Goal: Task Accomplishment & Management: Manage account settings

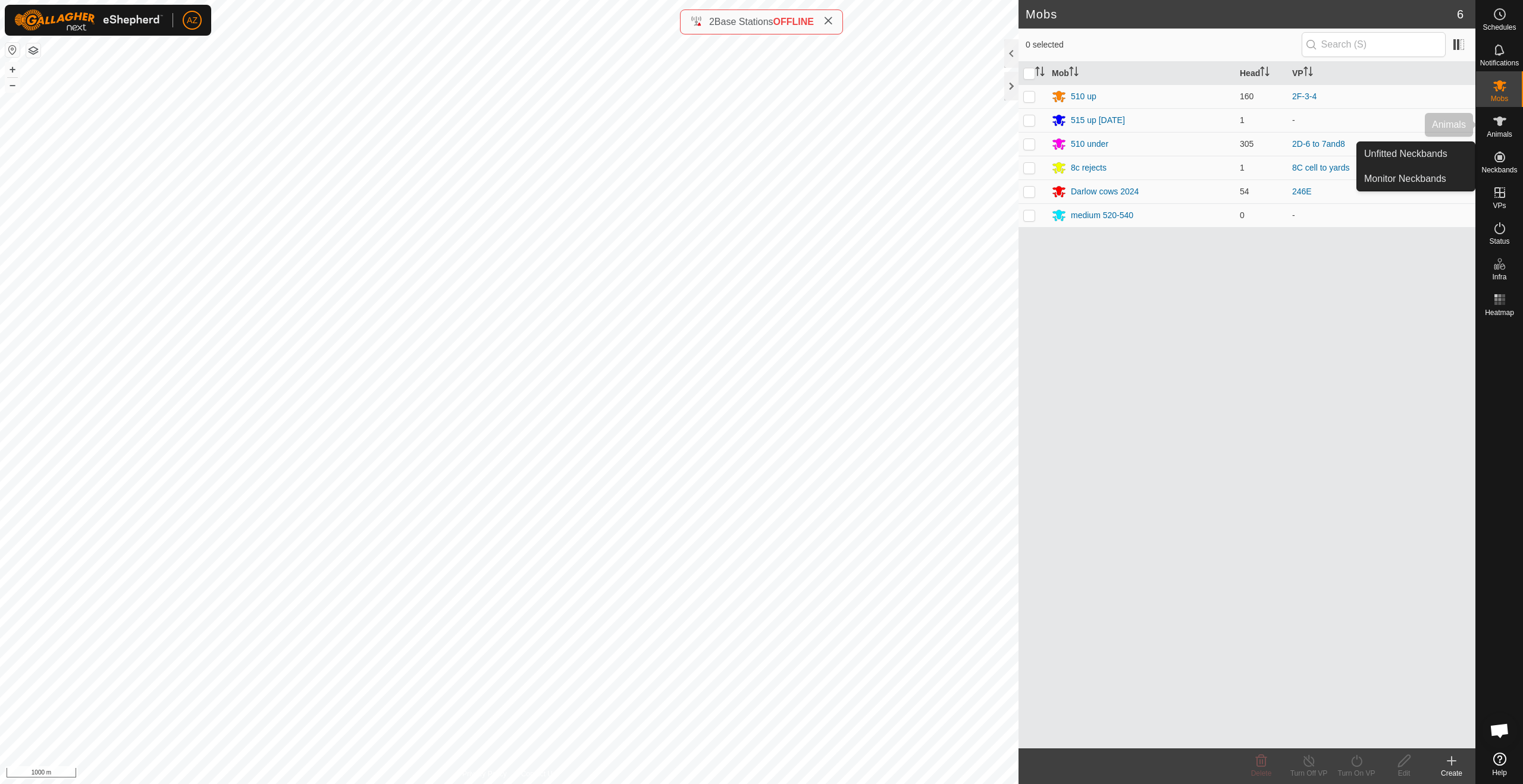
click at [1489, 120] on es-animals-svg-icon at bounding box center [1499, 121] width 21 height 19
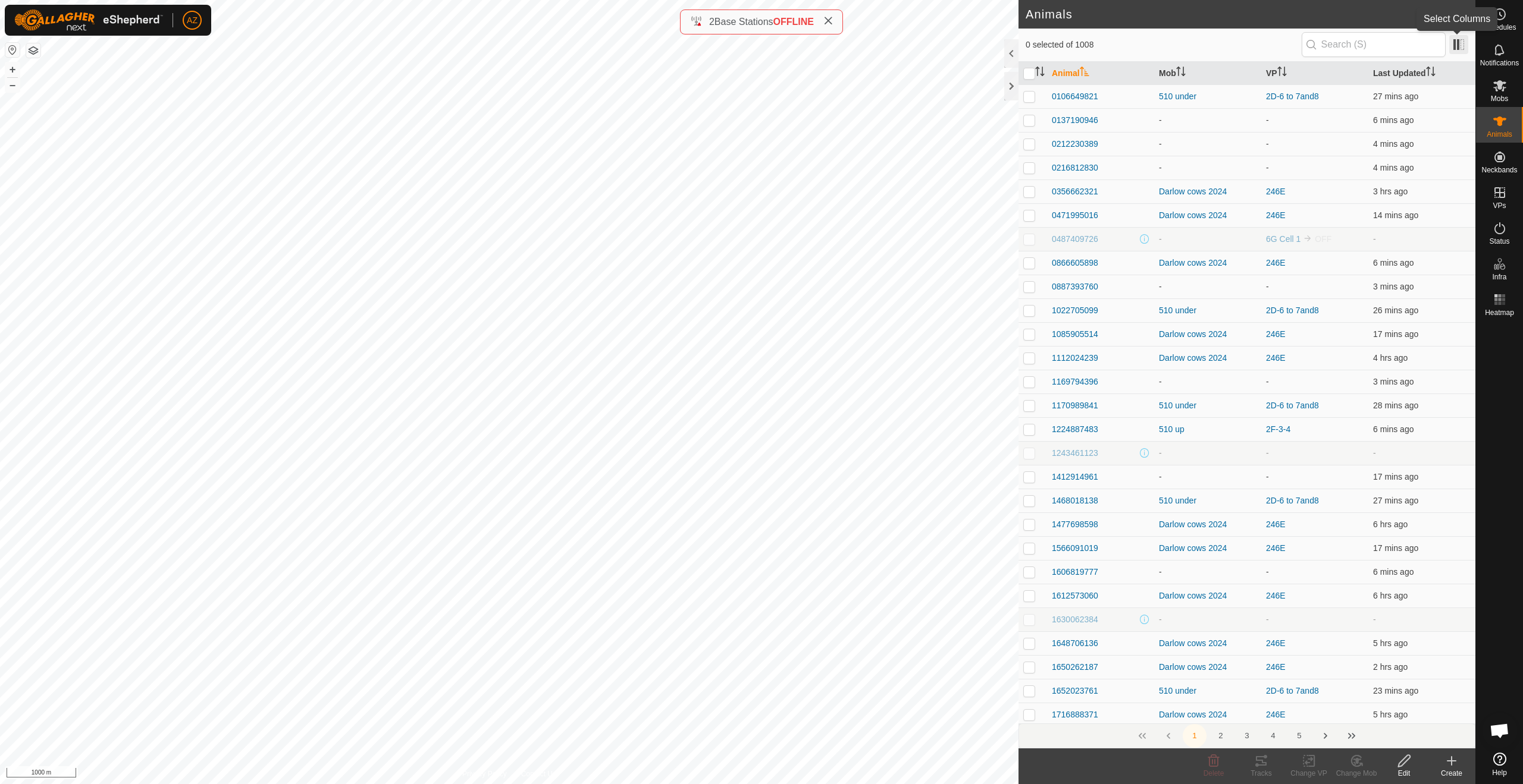
click at [1457, 46] on span at bounding box center [1458, 45] width 19 height 19
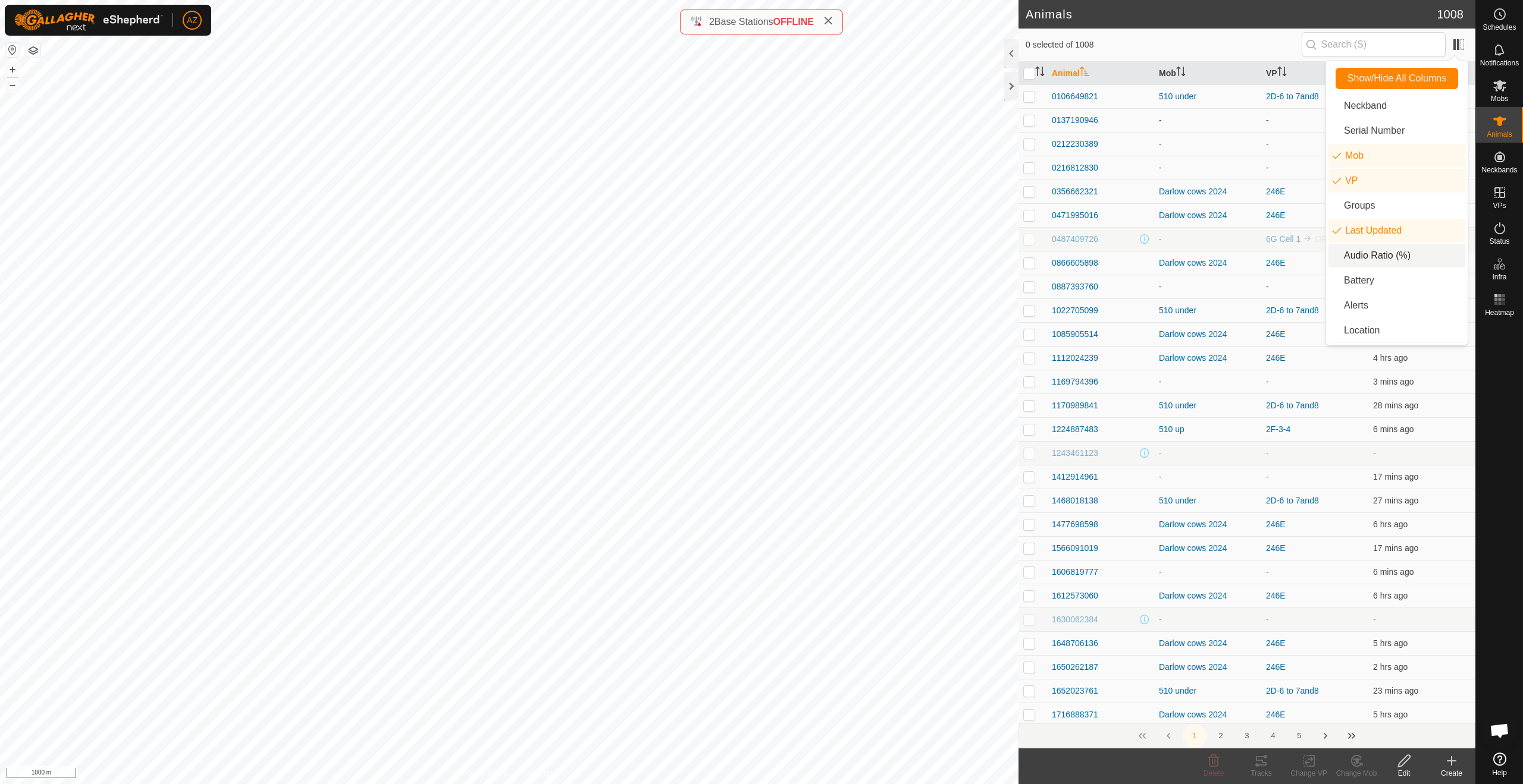
click at [1362, 257] on li "Audio Ratio (%)" at bounding box center [1397, 256] width 137 height 24
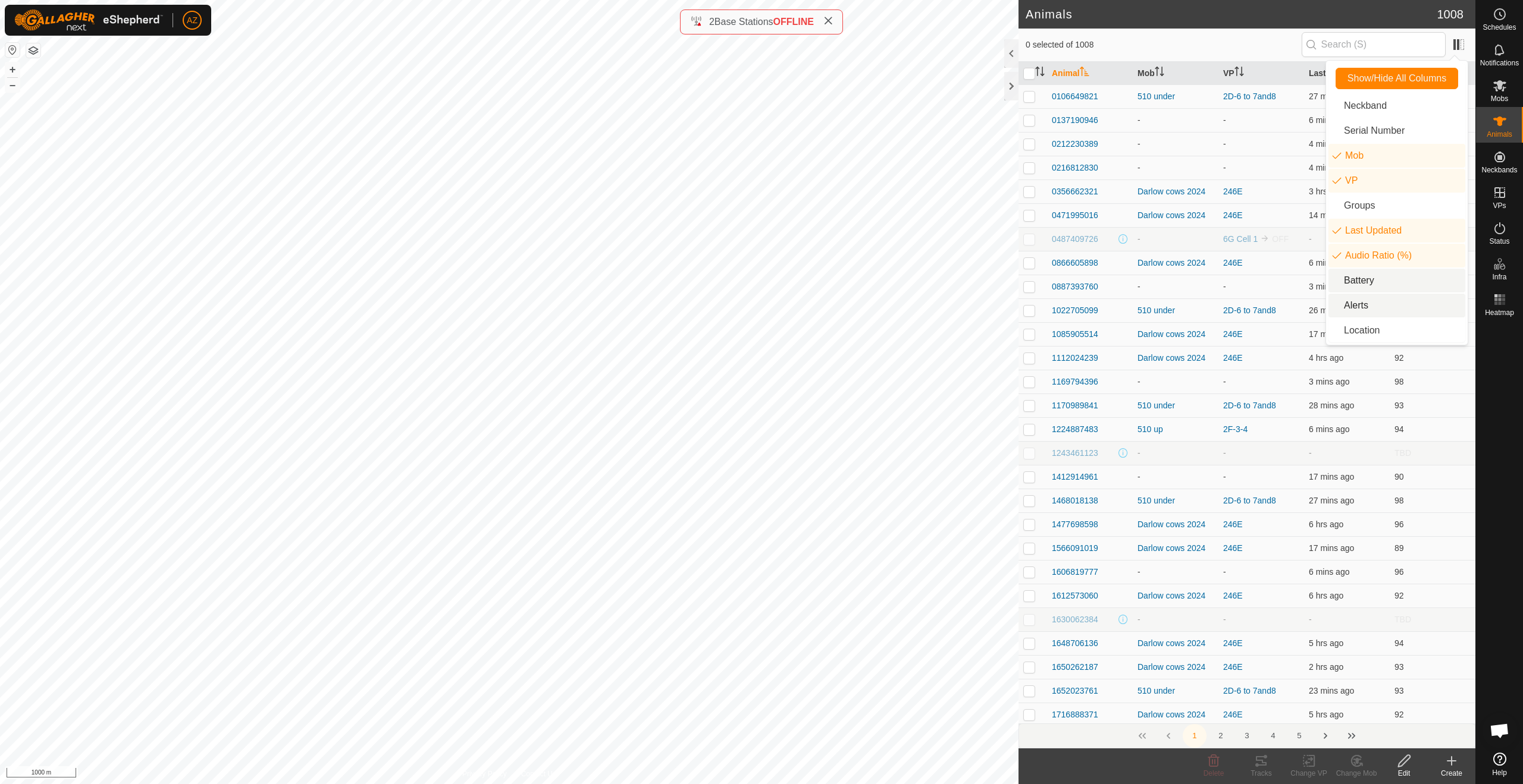
click at [1359, 283] on li "Battery" at bounding box center [1397, 280] width 137 height 24
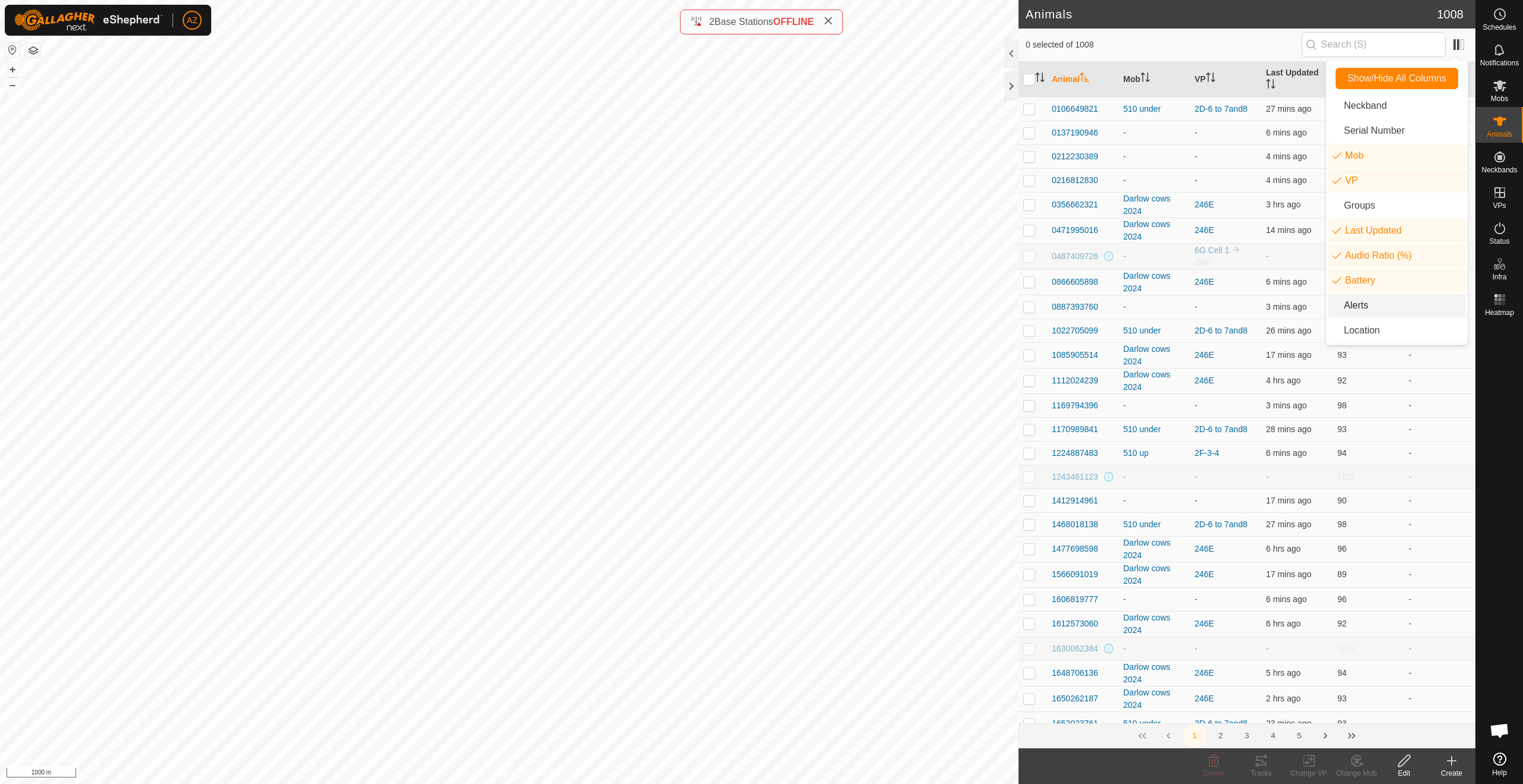
click at [1359, 302] on li "Alerts" at bounding box center [1397, 305] width 137 height 24
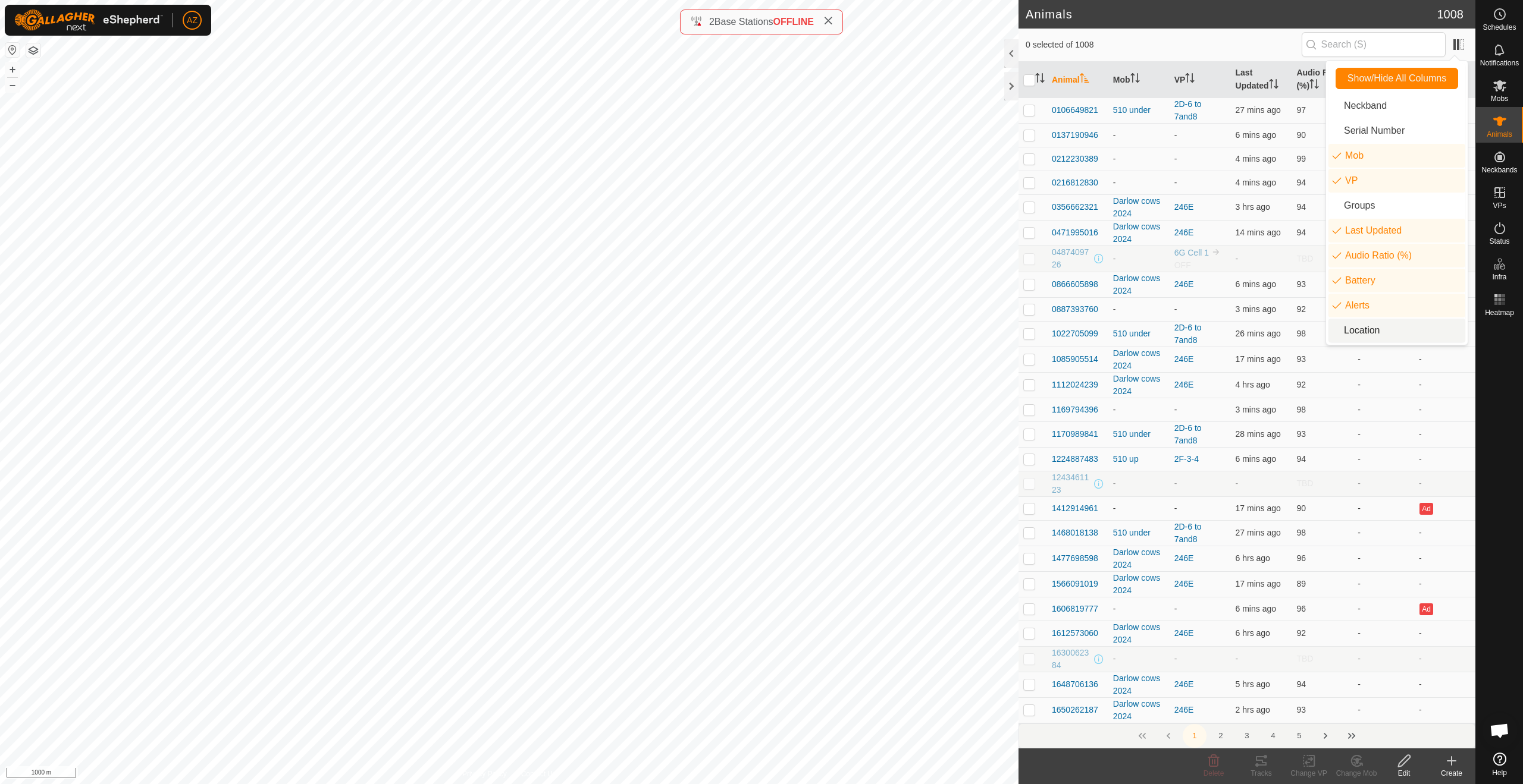
click at [1363, 337] on li "Location" at bounding box center [1397, 331] width 137 height 24
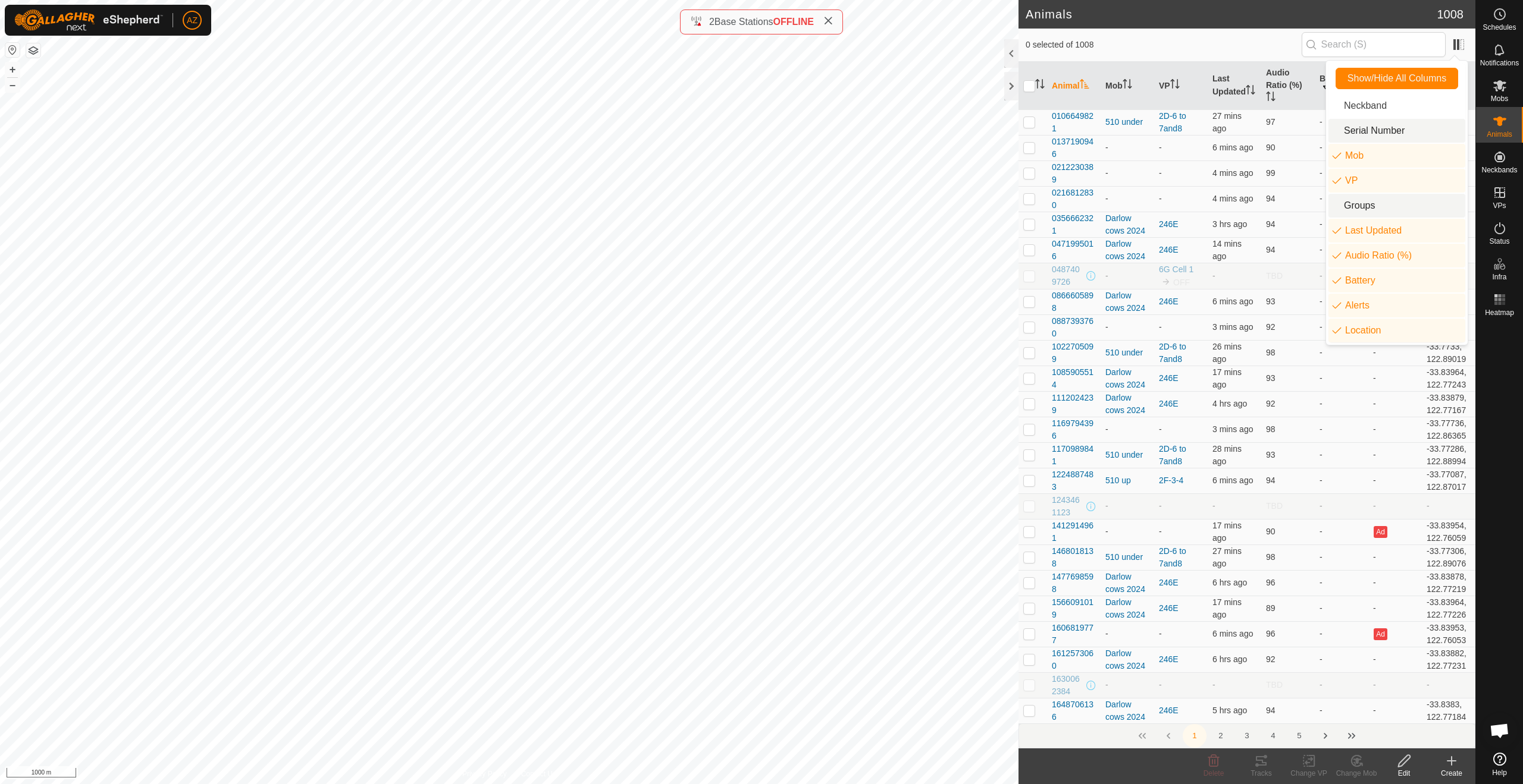
drag, startPoint x: 1354, startPoint y: 206, endPoint x: 1350, endPoint y: 140, distance: 66.1
click at [1354, 206] on li "Groups" at bounding box center [1397, 205] width 137 height 24
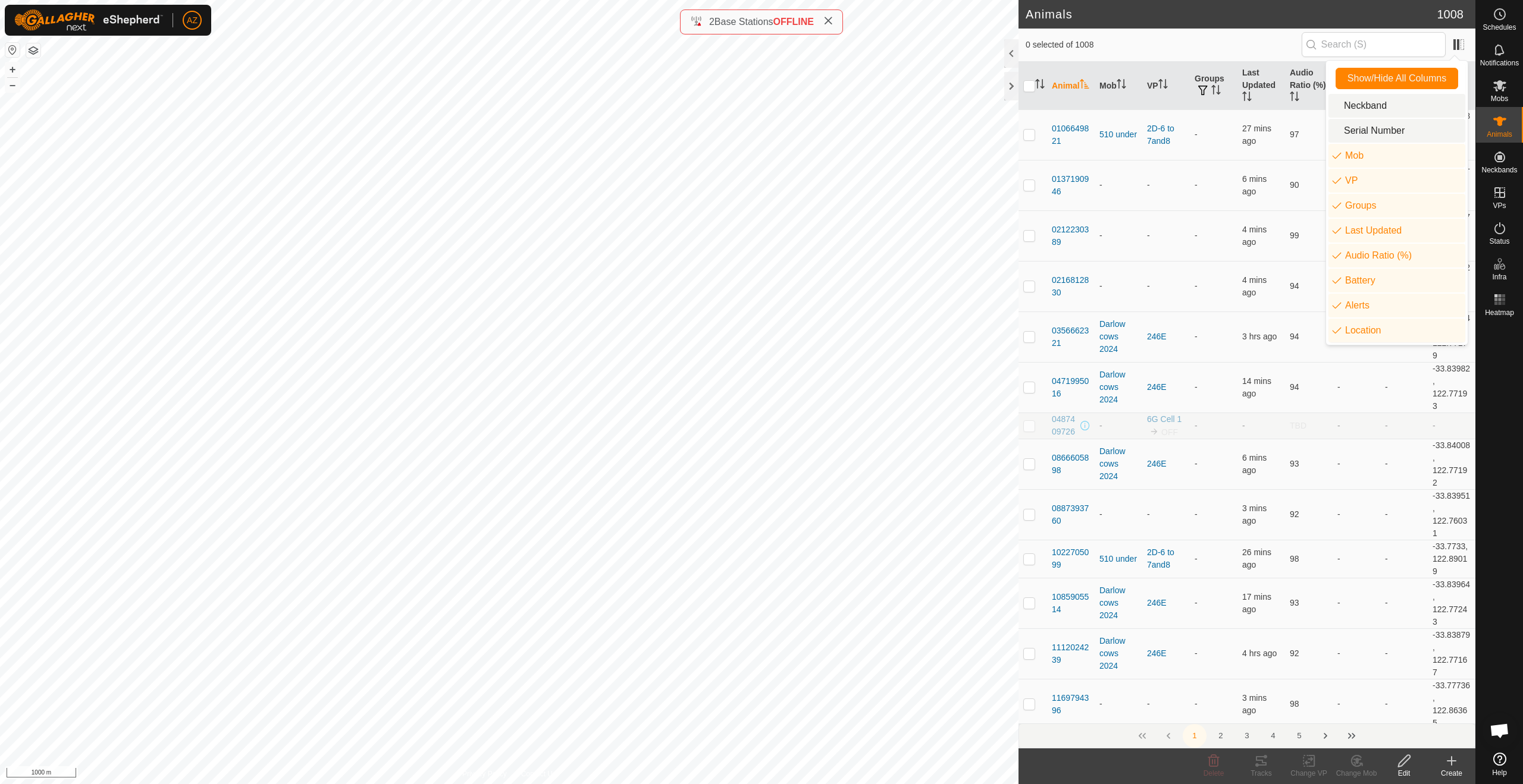
click at [1348, 131] on li "Serial Number" at bounding box center [1397, 130] width 137 height 24
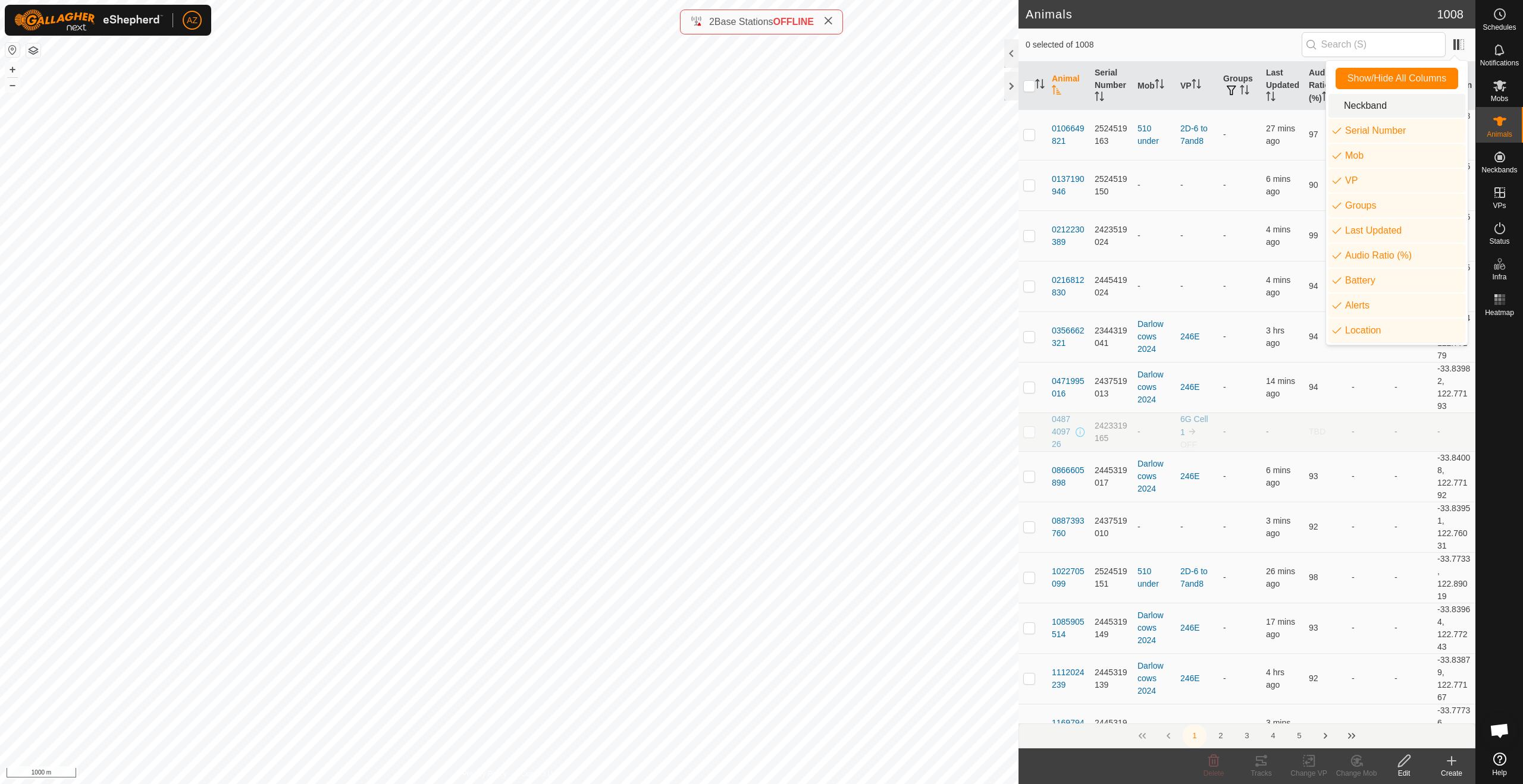
click at [1347, 99] on li "Neckband" at bounding box center [1397, 106] width 137 height 24
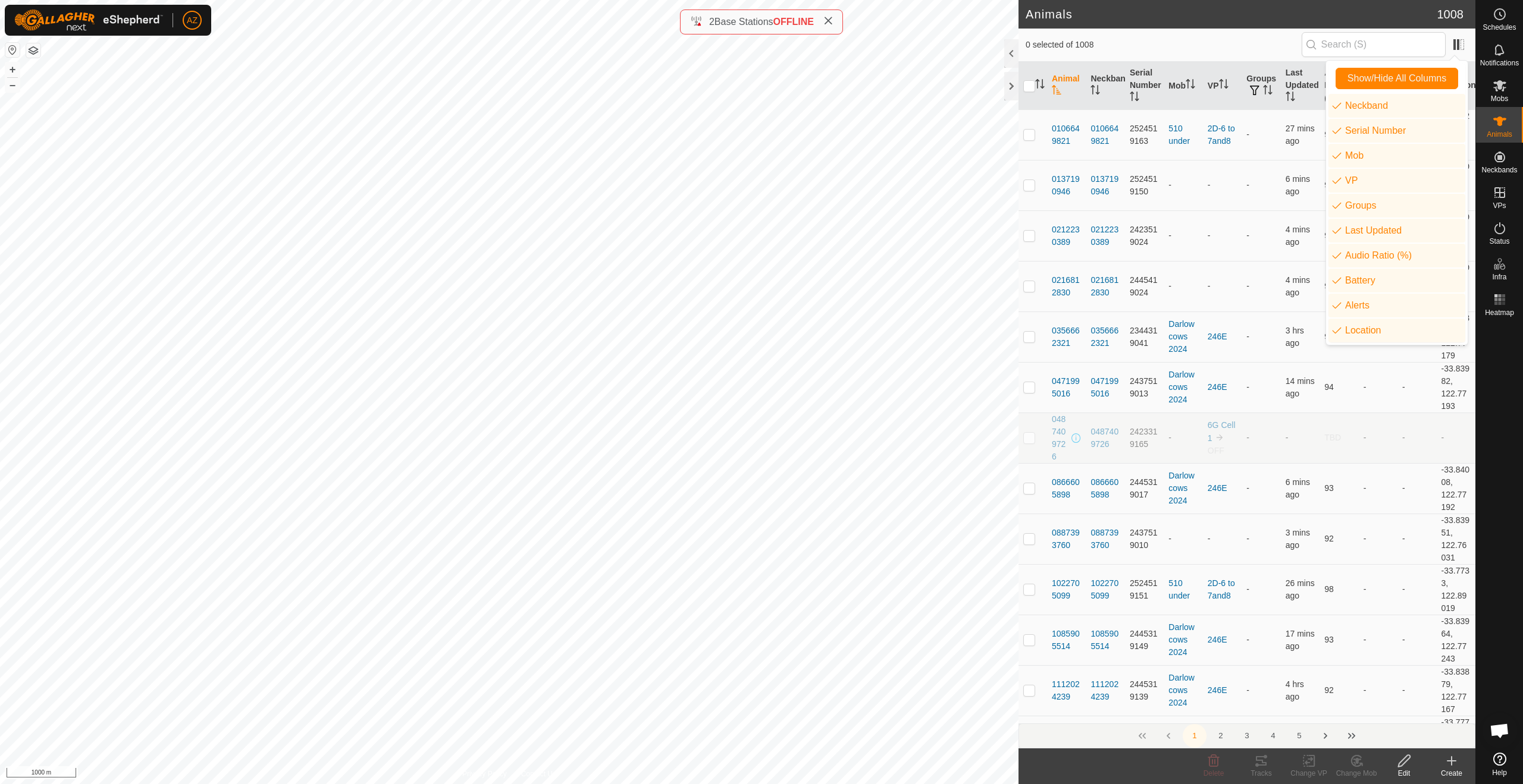
click at [1371, 436] on td "-" at bounding box center [1378, 438] width 39 height 50
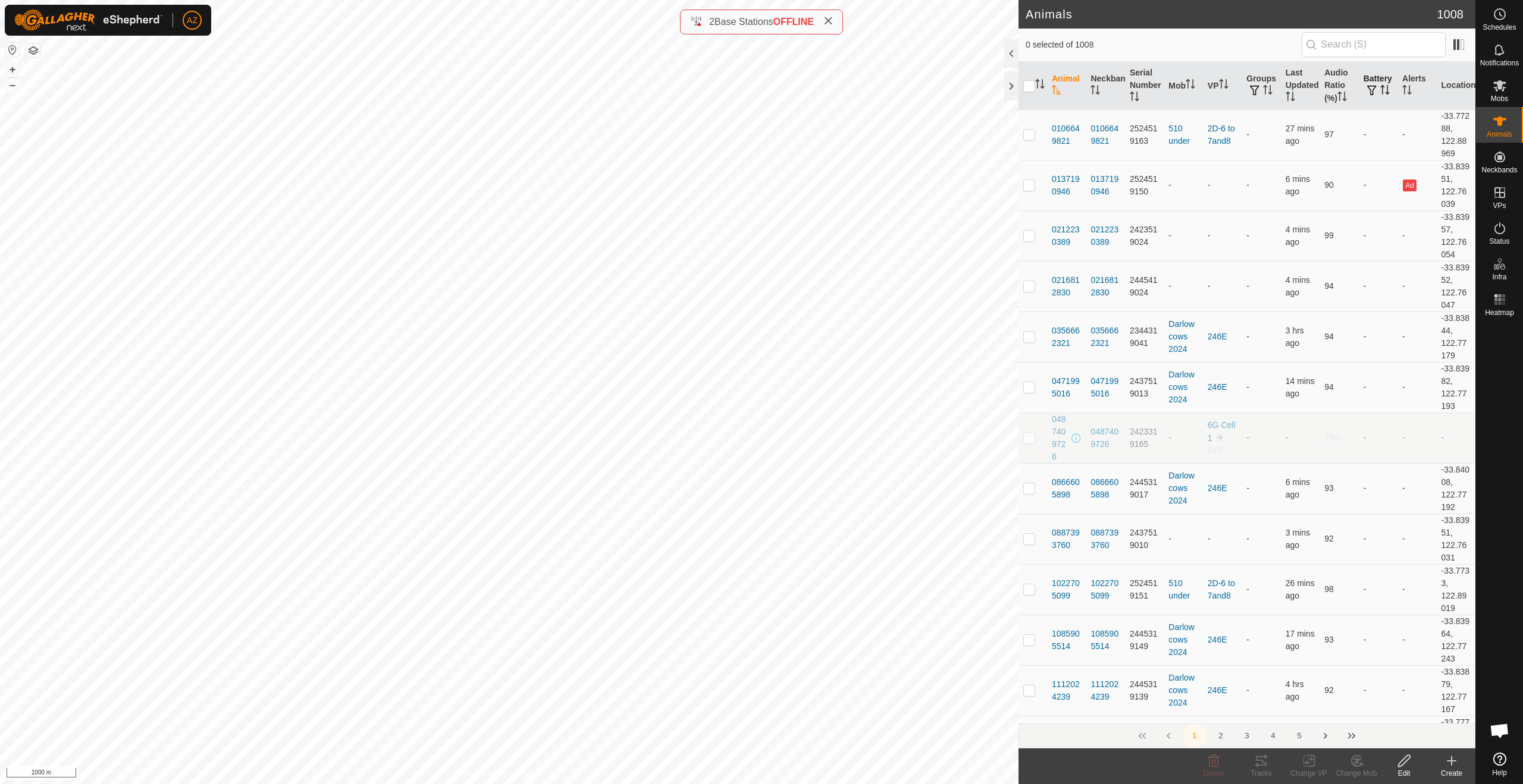
click at [1380, 90] on icon "Activate to sort" at bounding box center [1384, 90] width 10 height 10
click at [1380, 87] on icon "Activate to sort" at bounding box center [1384, 90] width 9 height 10
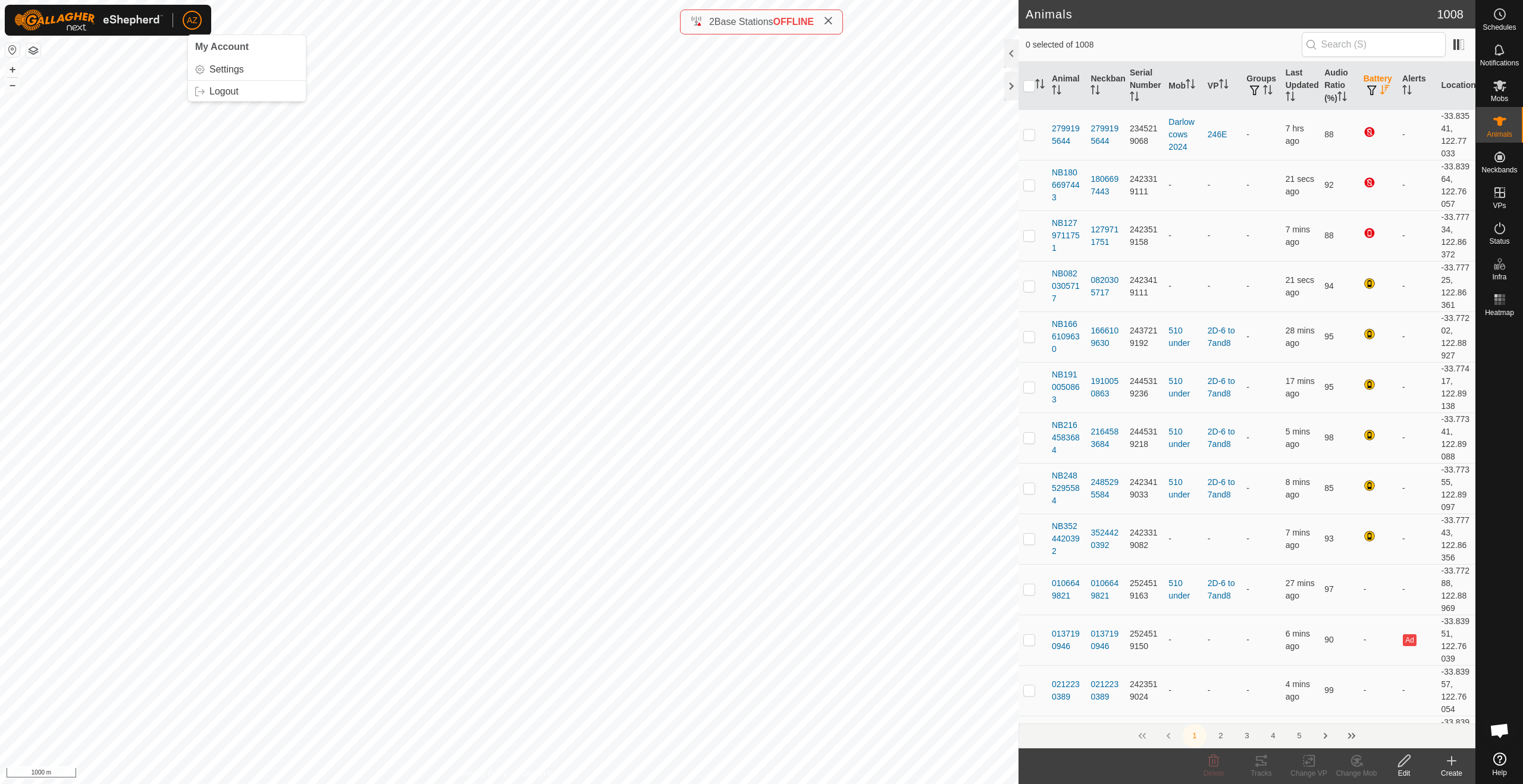
click at [190, 19] on span "AZ" at bounding box center [191, 20] width 11 height 12
click at [222, 82] on link "Logout" at bounding box center [247, 92] width 118 height 19
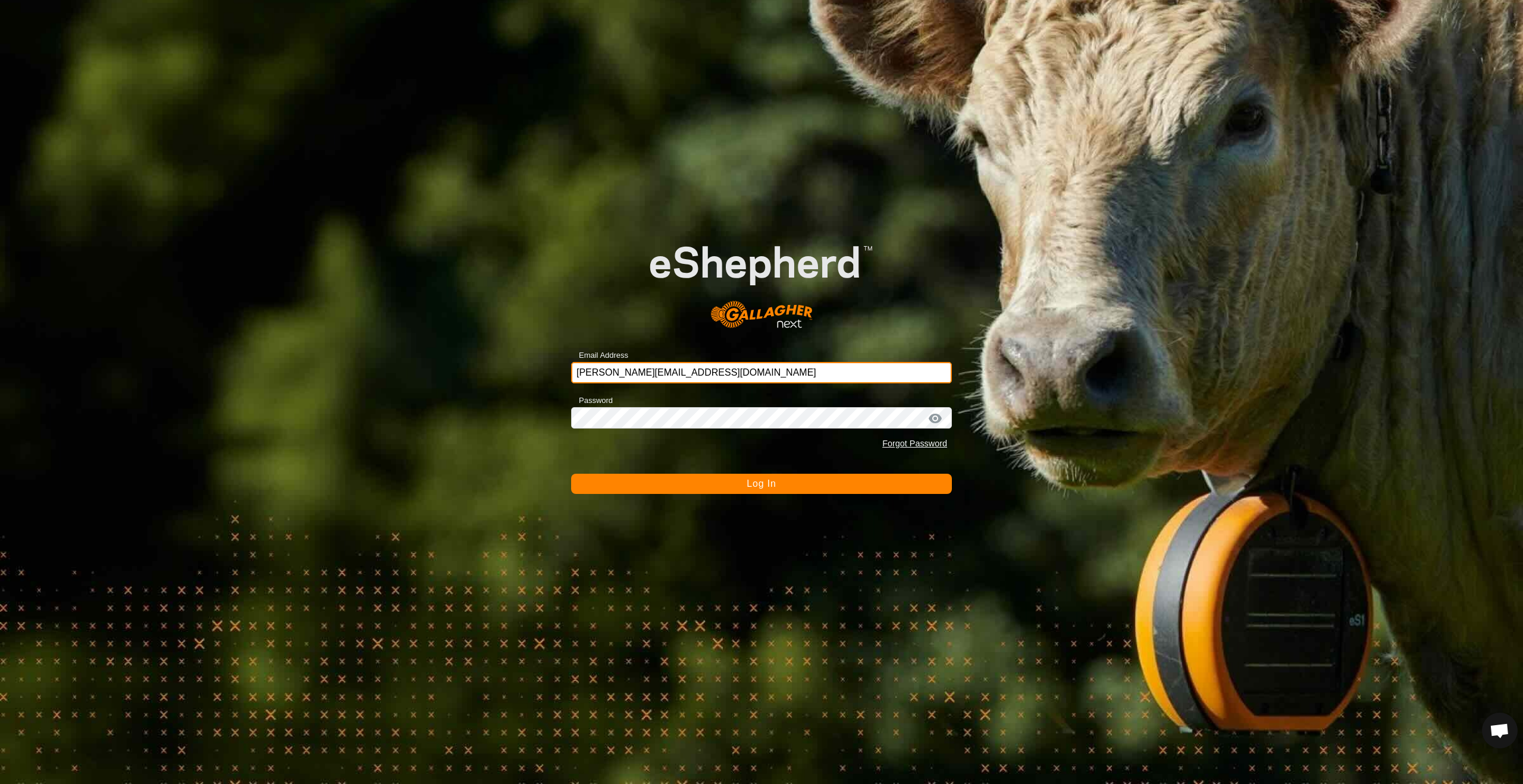
click at [722, 371] on input "[PERSON_NAME][EMAIL_ADDRESS][DOMAIN_NAME]" at bounding box center [761, 373] width 381 height 21
type input "[PERSON_NAME][EMAIL_ADDRESS][PERSON_NAME][DOMAIN_NAME]"
click at [764, 483] on span "Log In" at bounding box center [760, 484] width 29 height 10
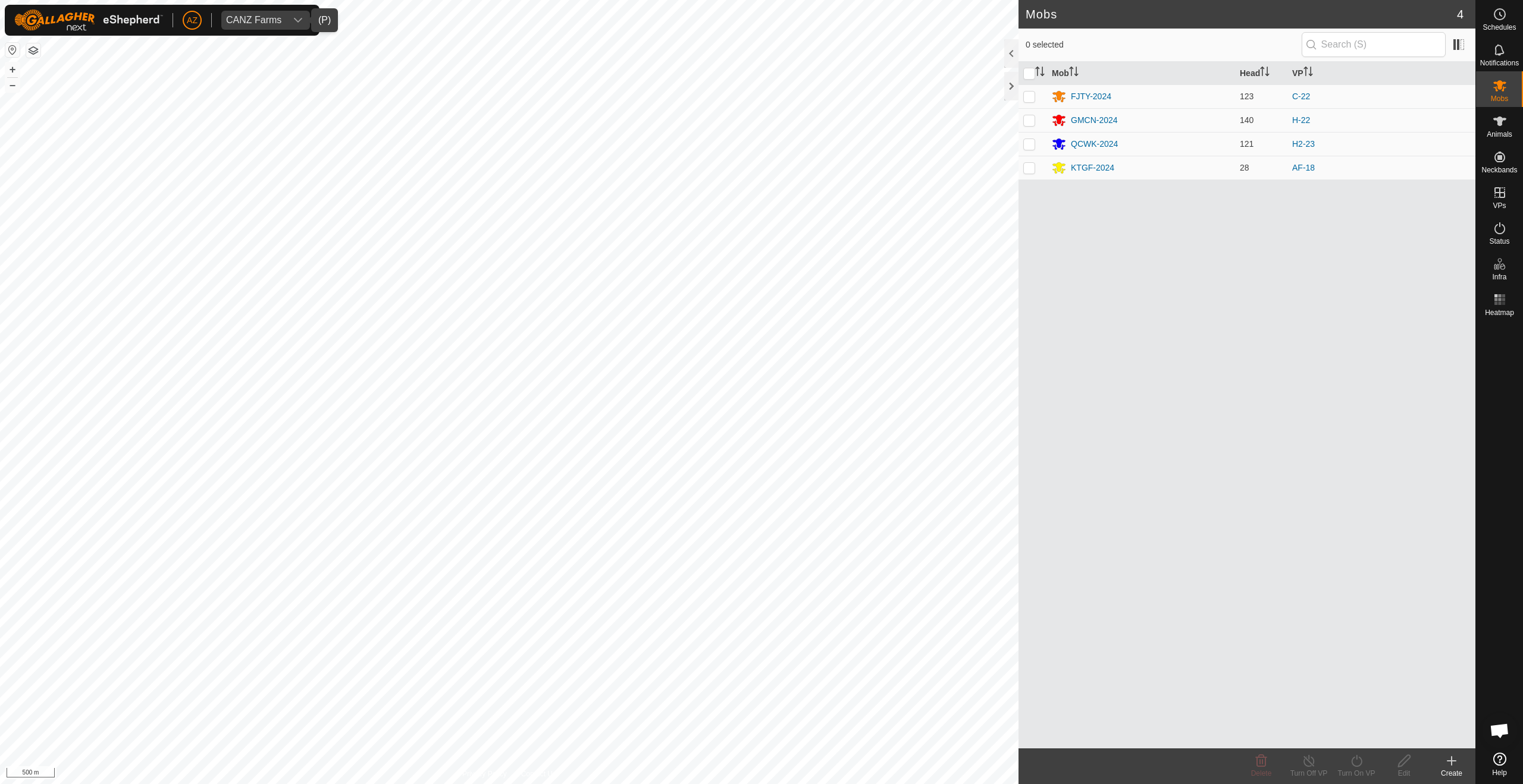
click at [243, 18] on div "CANZ Farms" at bounding box center [253, 21] width 55 height 10
type input "l"
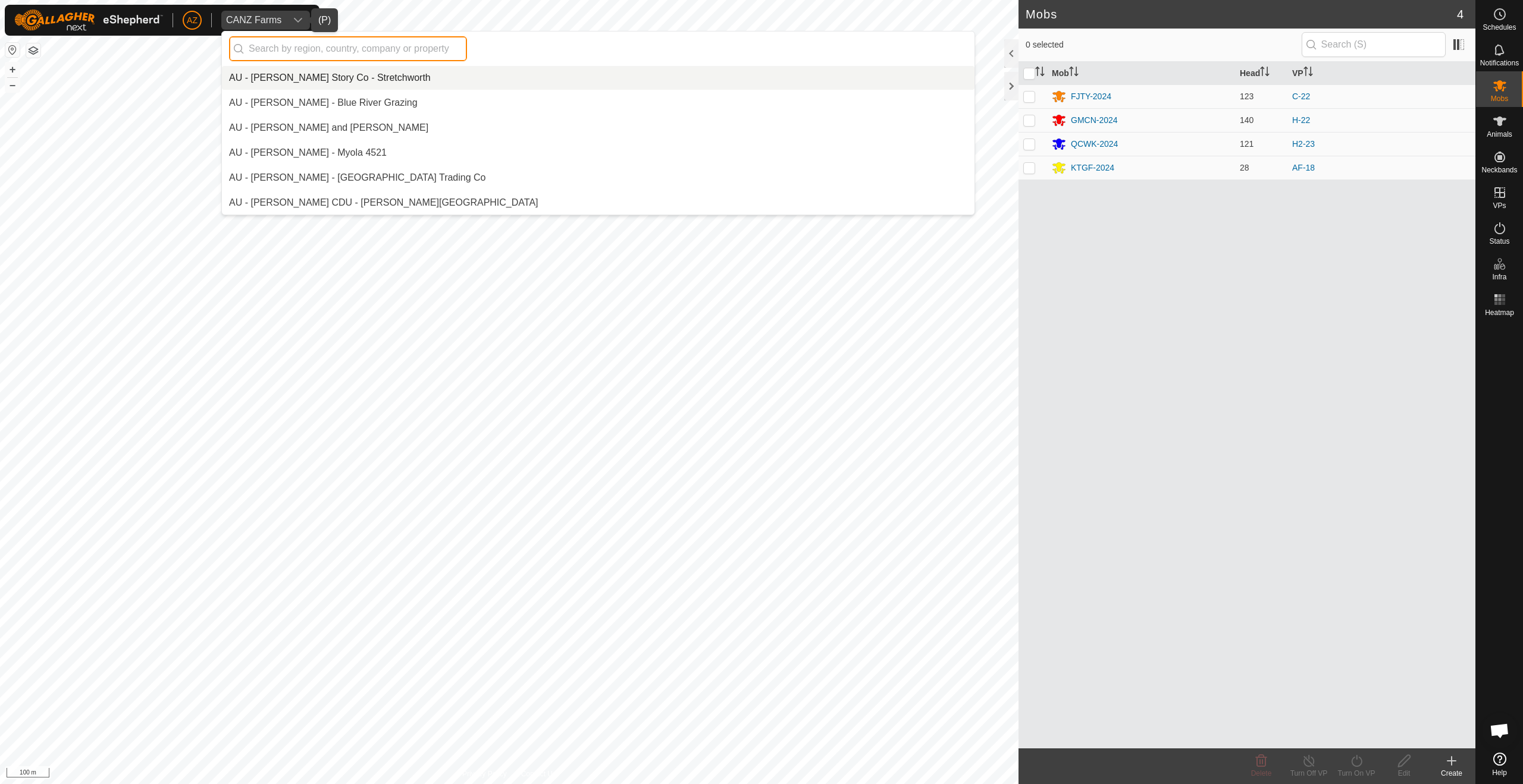
click at [313, 54] on input "text" at bounding box center [348, 49] width 238 height 25
type input "chil"
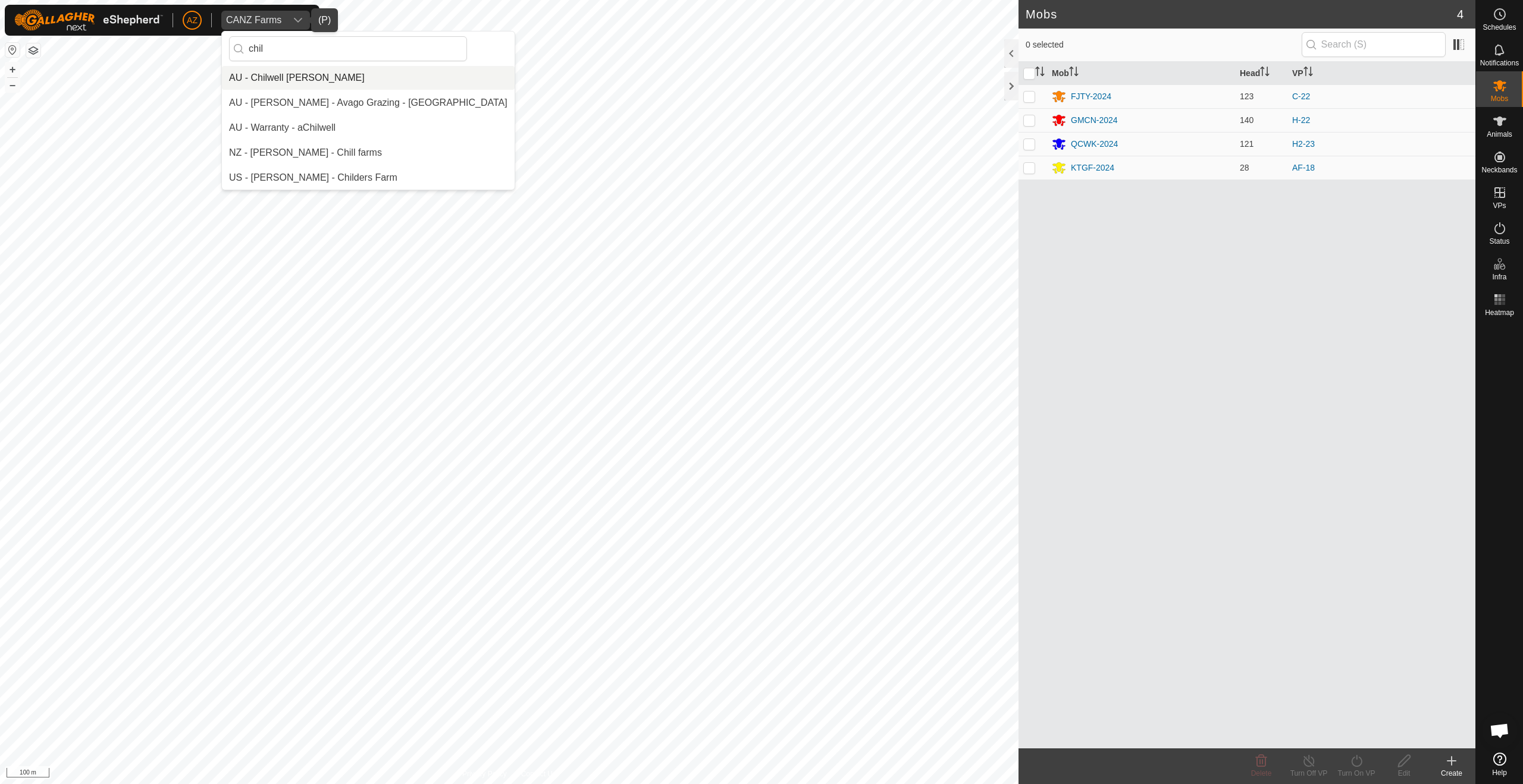
click at [369, 79] on li "AU - Chilwell [PERSON_NAME]" at bounding box center [368, 77] width 293 height 24
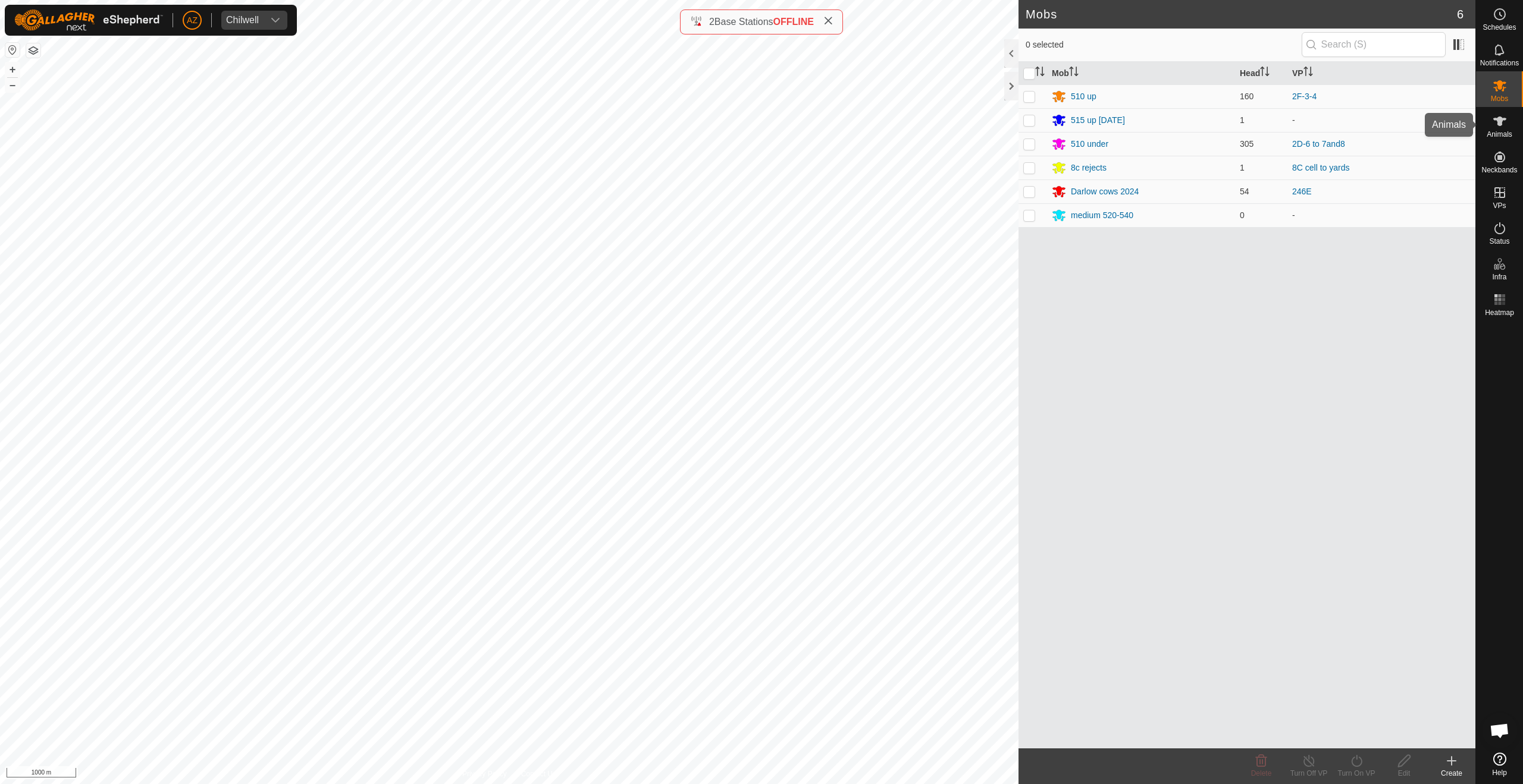
click at [1504, 119] on icon at bounding box center [1500, 121] width 13 height 10
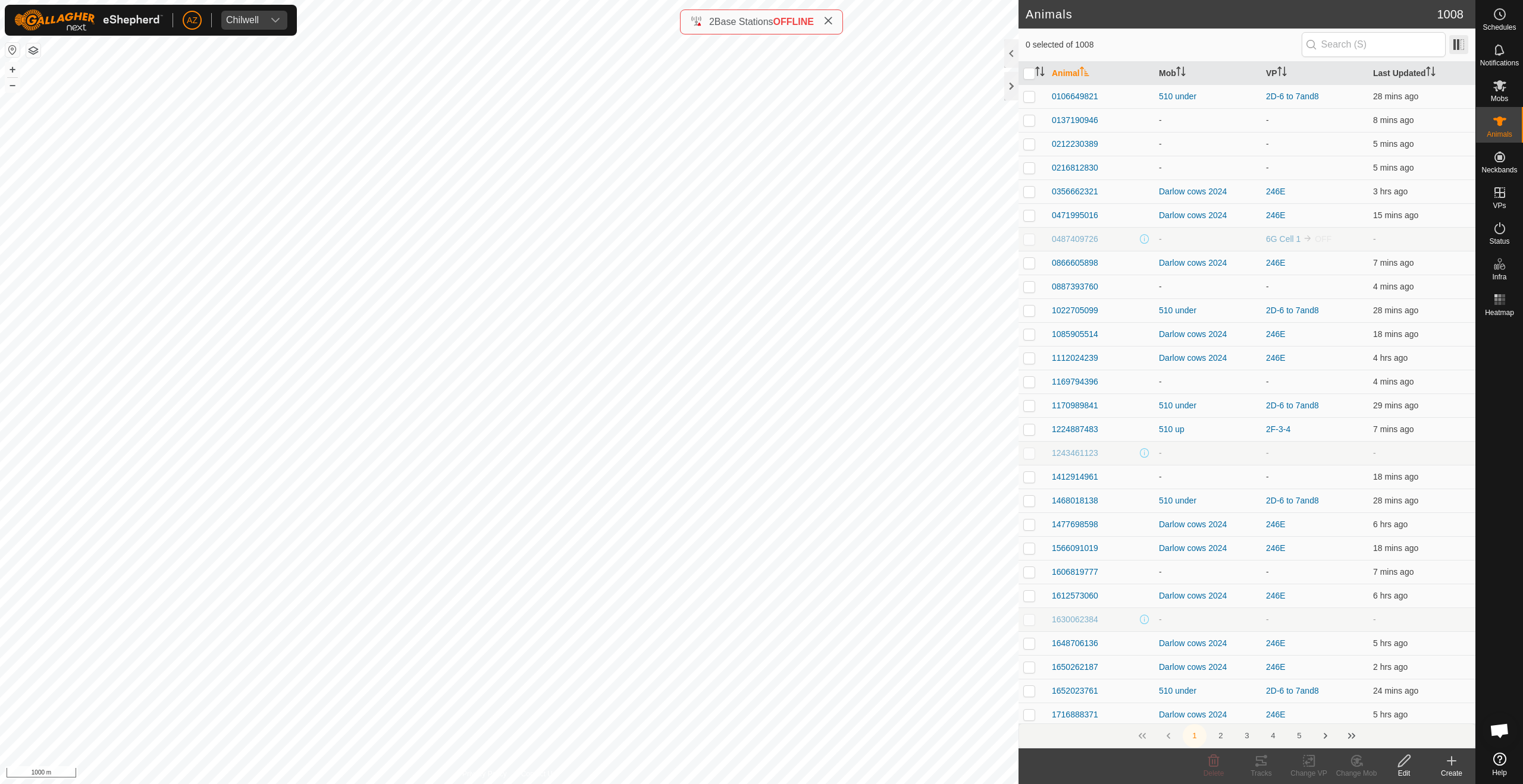
click at [1457, 45] on span at bounding box center [1458, 45] width 19 height 19
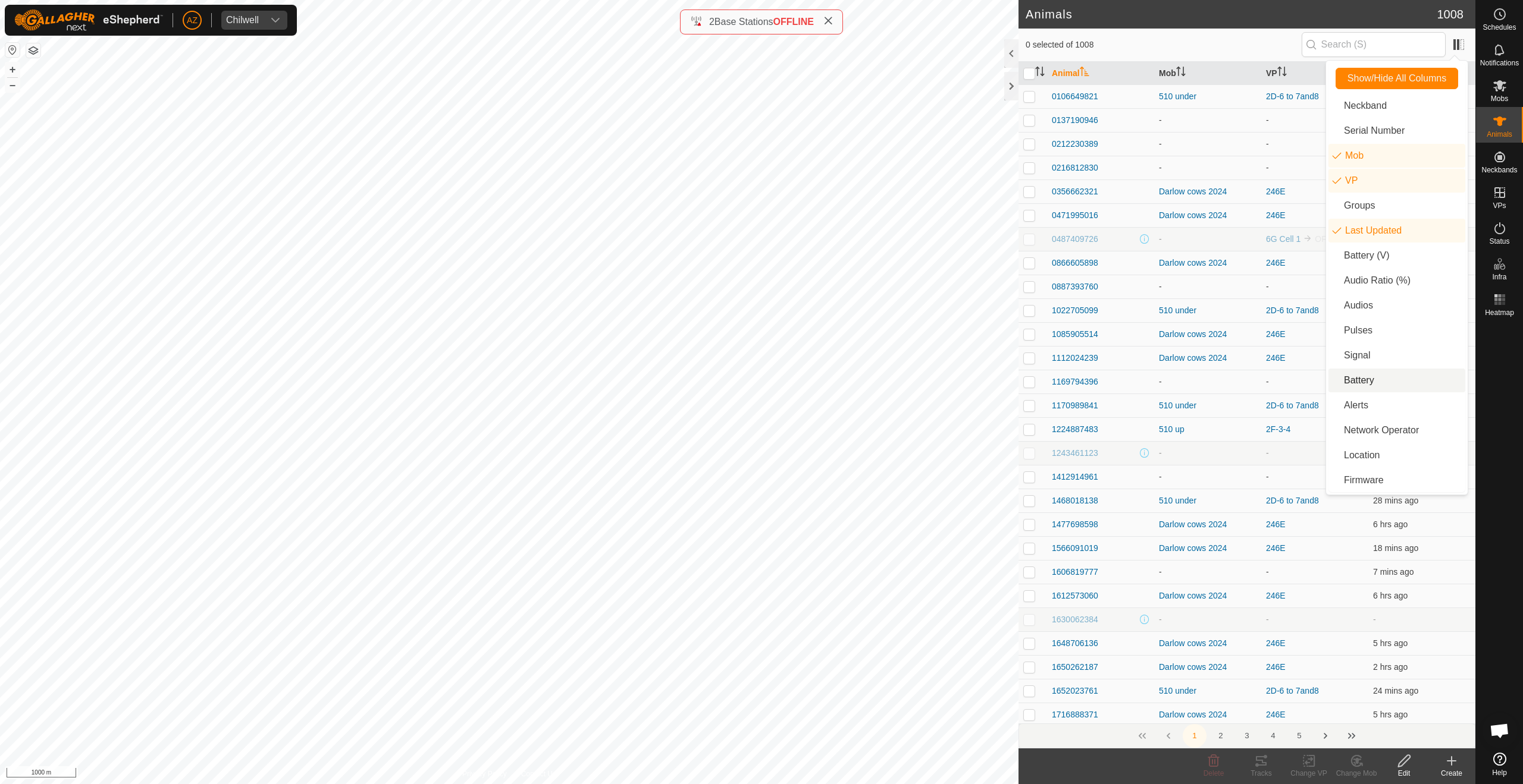
click at [1345, 378] on li "Battery" at bounding box center [1397, 380] width 137 height 24
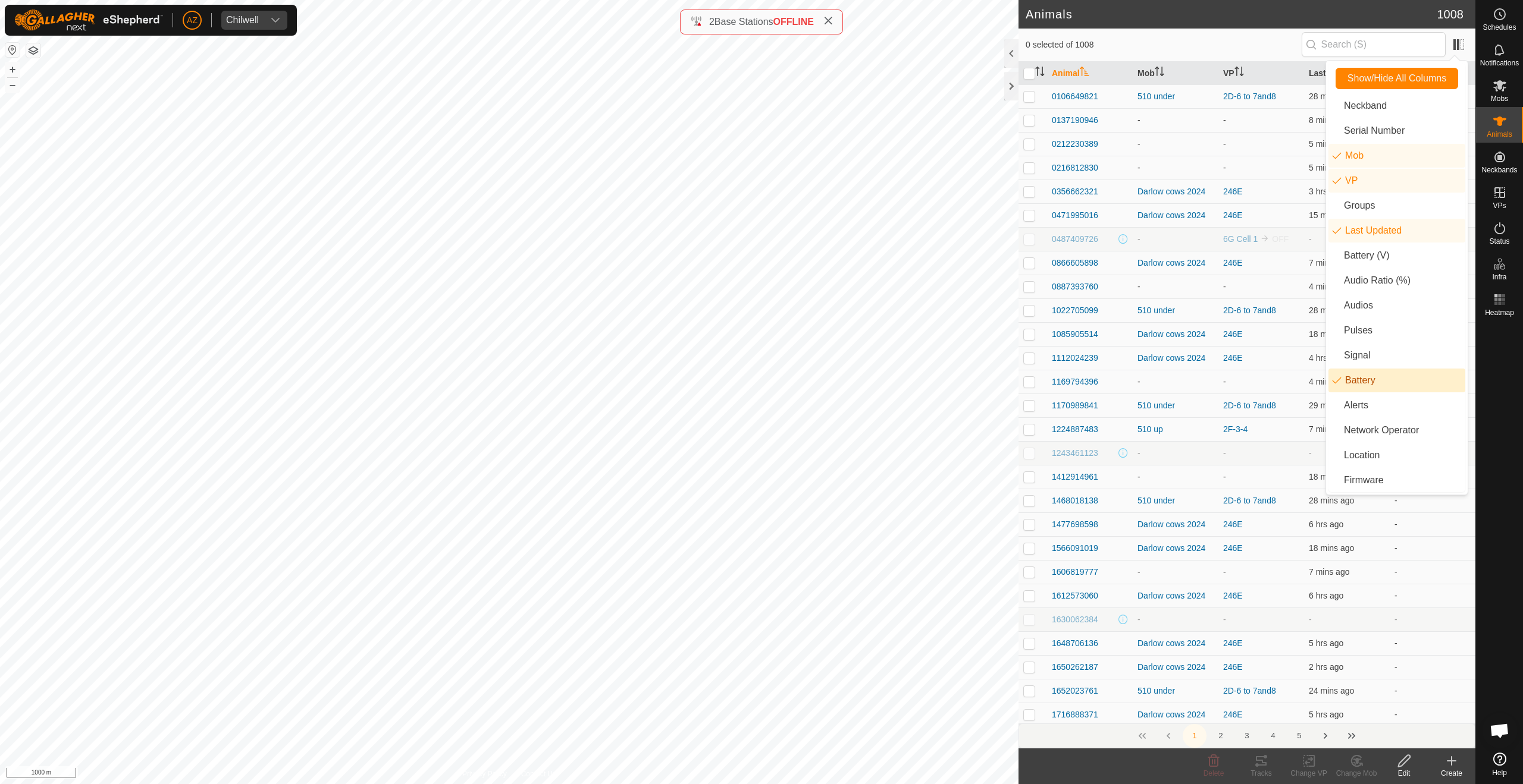
click at [1501, 407] on div at bounding box center [1499, 535] width 47 height 427
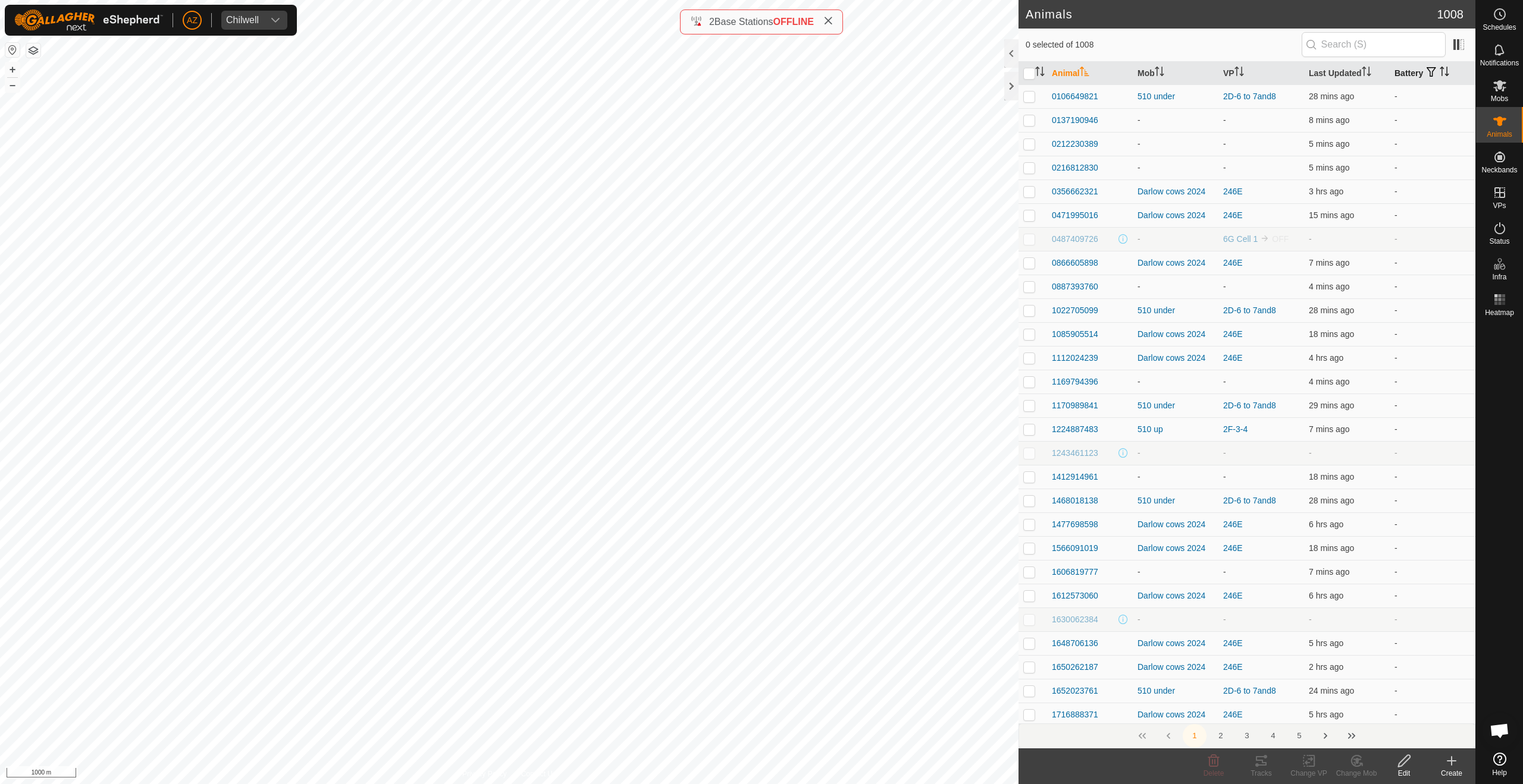
click at [1442, 68] on icon "Activate to sort" at bounding box center [1445, 72] width 10 height 10
click at [1441, 68] on icon "Activate to sort" at bounding box center [1445, 72] width 10 height 10
